Goal: Information Seeking & Learning: Learn about a topic

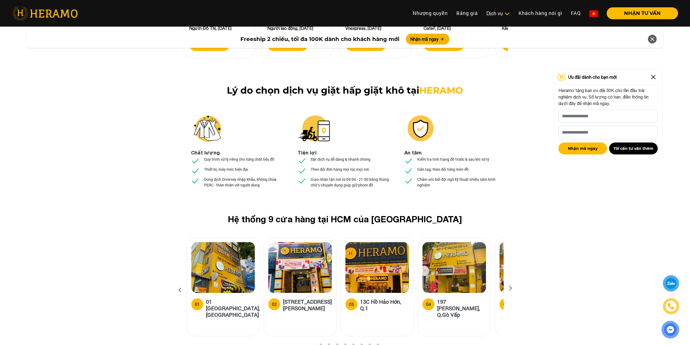
scroll to position [1929, 0]
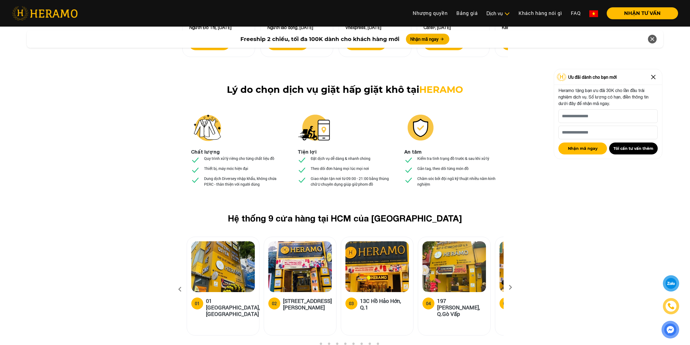
click at [511, 287] on icon at bounding box center [510, 289] width 10 height 4
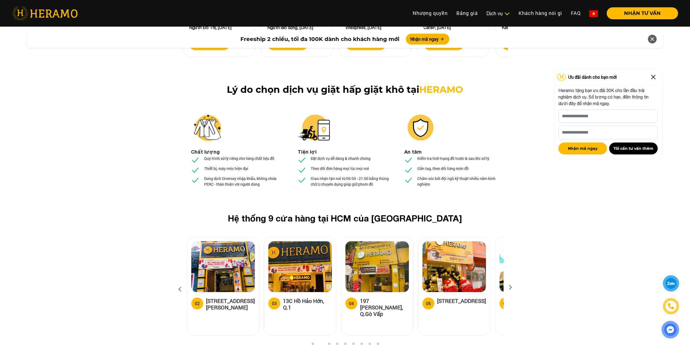
click at [511, 287] on icon at bounding box center [510, 289] width 10 height 4
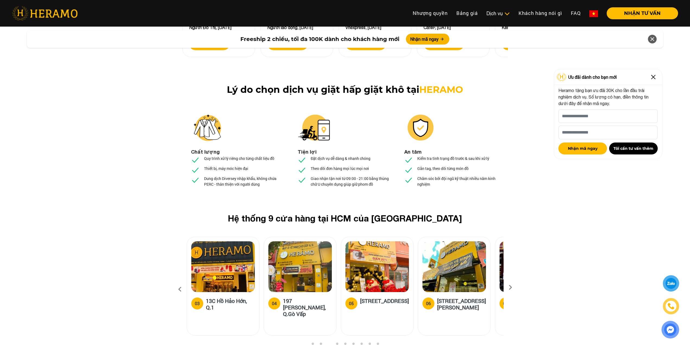
click at [511, 287] on icon at bounding box center [510, 289] width 10 height 4
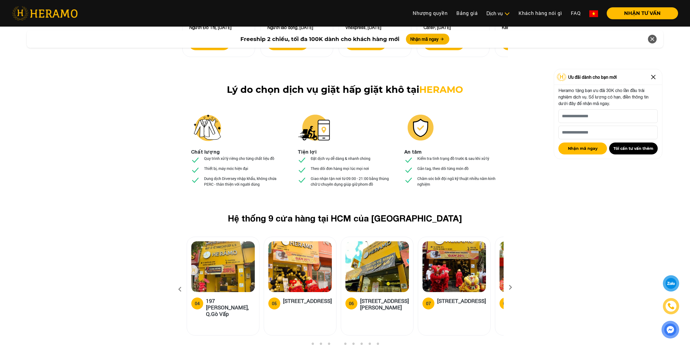
click at [511, 287] on icon at bounding box center [510, 289] width 10 height 4
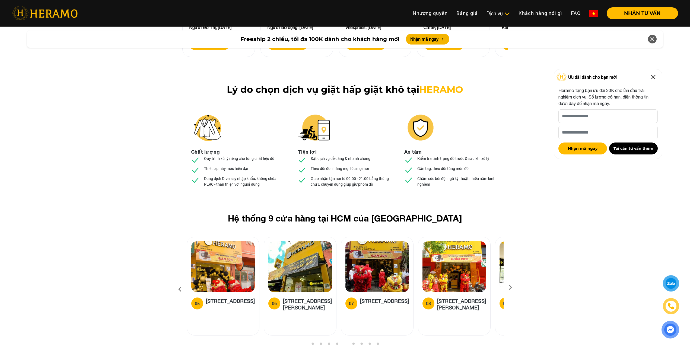
click at [511, 287] on icon at bounding box center [510, 289] width 10 height 4
click at [468, 241] on img at bounding box center [453, 266] width 63 height 51
click at [458, 241] on img at bounding box center [453, 266] width 63 height 51
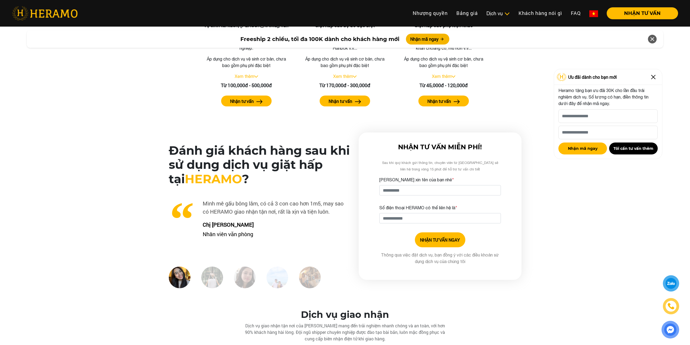
scroll to position [1241, 0]
click at [119, 241] on div "Đánh giá khách hàng sau khi sử dụng dịch vụ giặt hấp tại [GEOGRAPHIC_DATA] ? Tì…" at bounding box center [345, 213] width 690 height 160
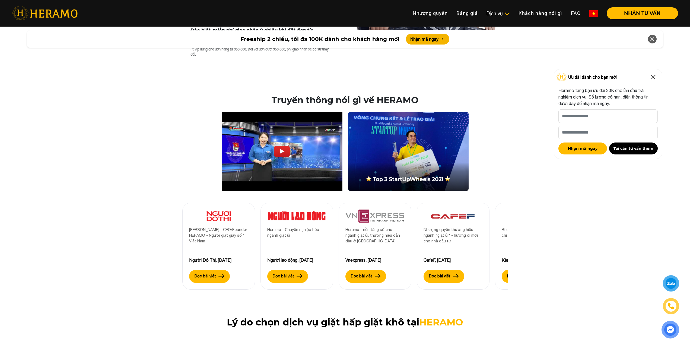
scroll to position [1712, 0]
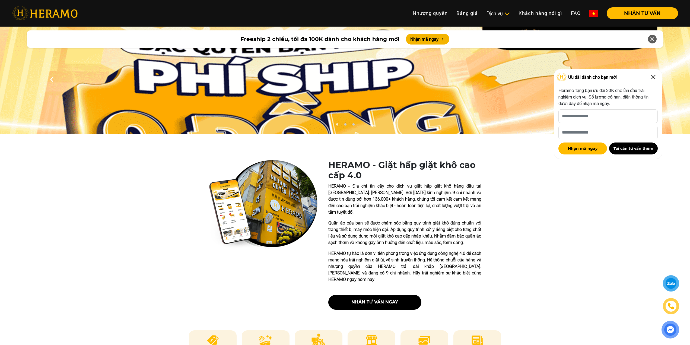
scroll to position [0, 0]
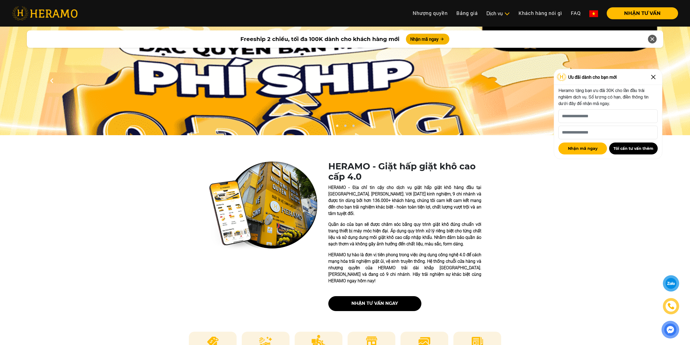
click at [654, 79] on img at bounding box center [653, 77] width 9 height 9
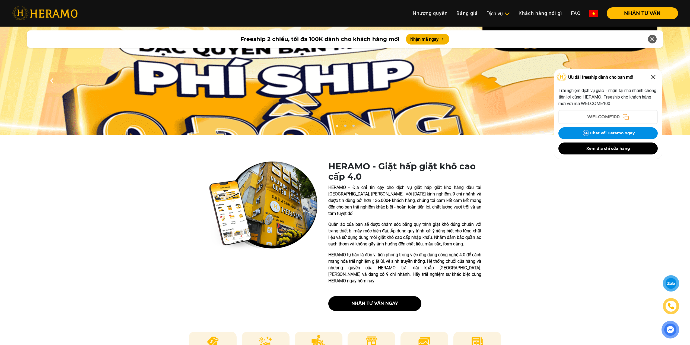
click at [179, 286] on div "HERAMO - Giặt hấp giặt khô cao cấp 4.0 HERAMO - Địa chỉ tin cậy cho dịch vụ giặ…" at bounding box center [345, 238] width 521 height 154
